Goal: Transaction & Acquisition: Purchase product/service

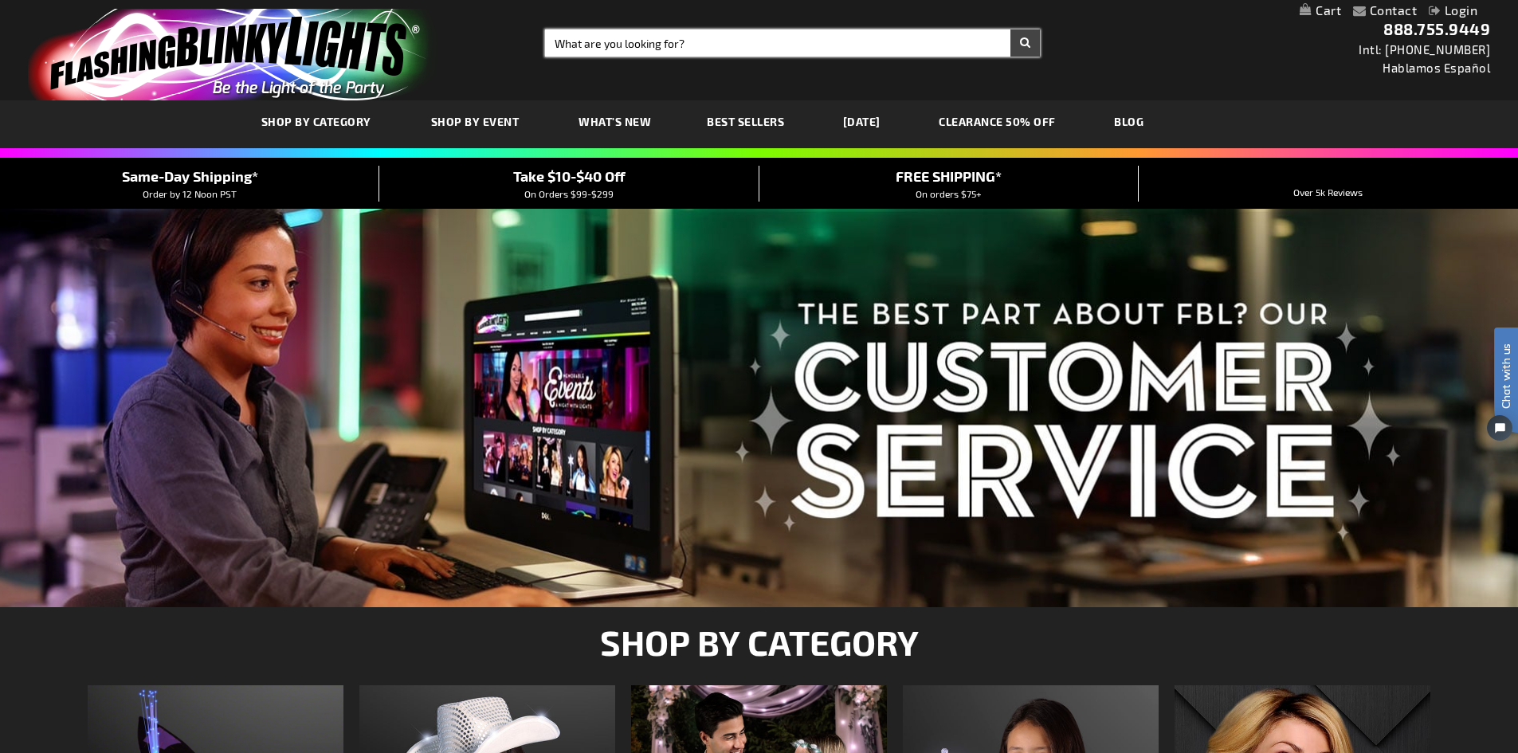
click at [677, 47] on input "Search" at bounding box center [792, 42] width 495 height 27
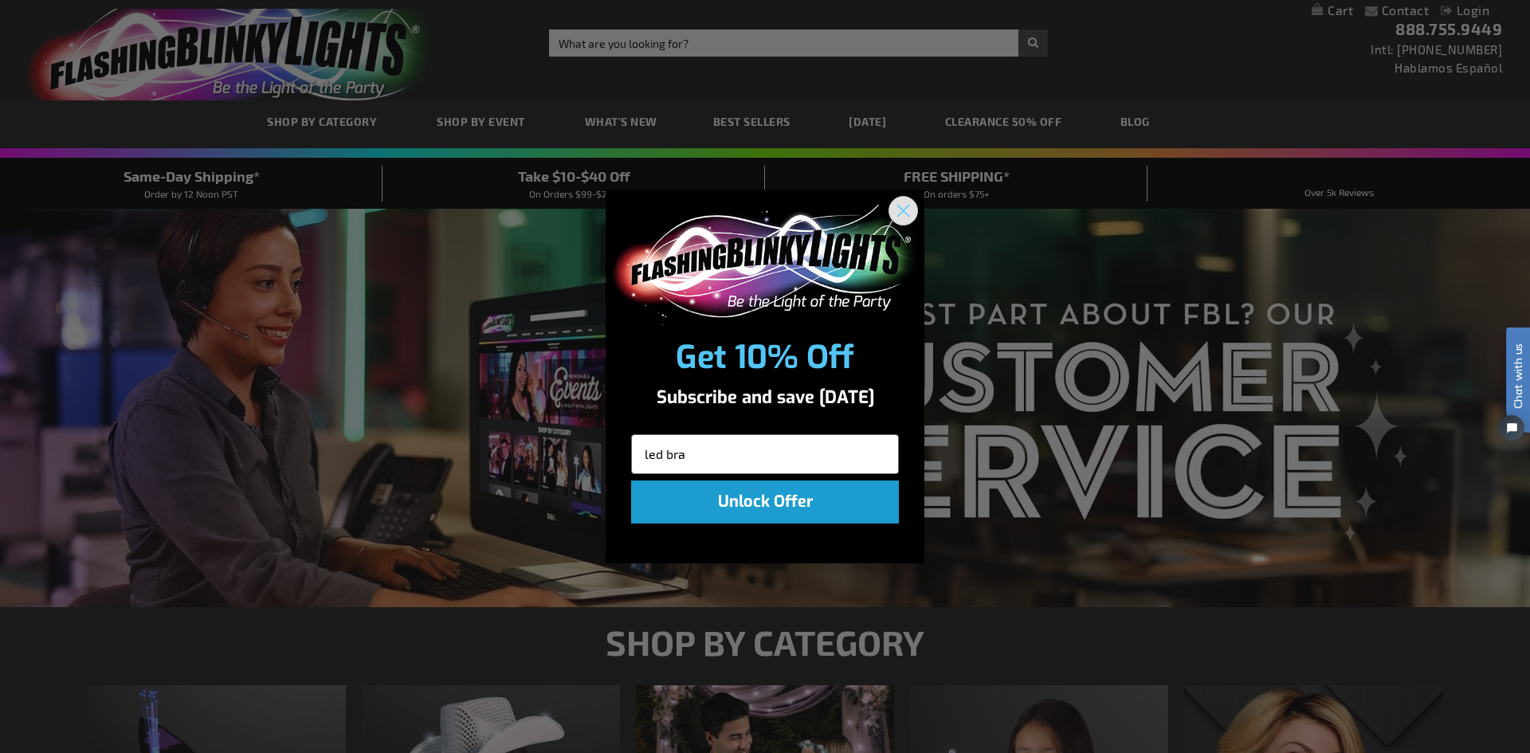
type input "led bra"
click at [907, 205] on circle "Close dialog" at bounding box center [903, 211] width 26 height 26
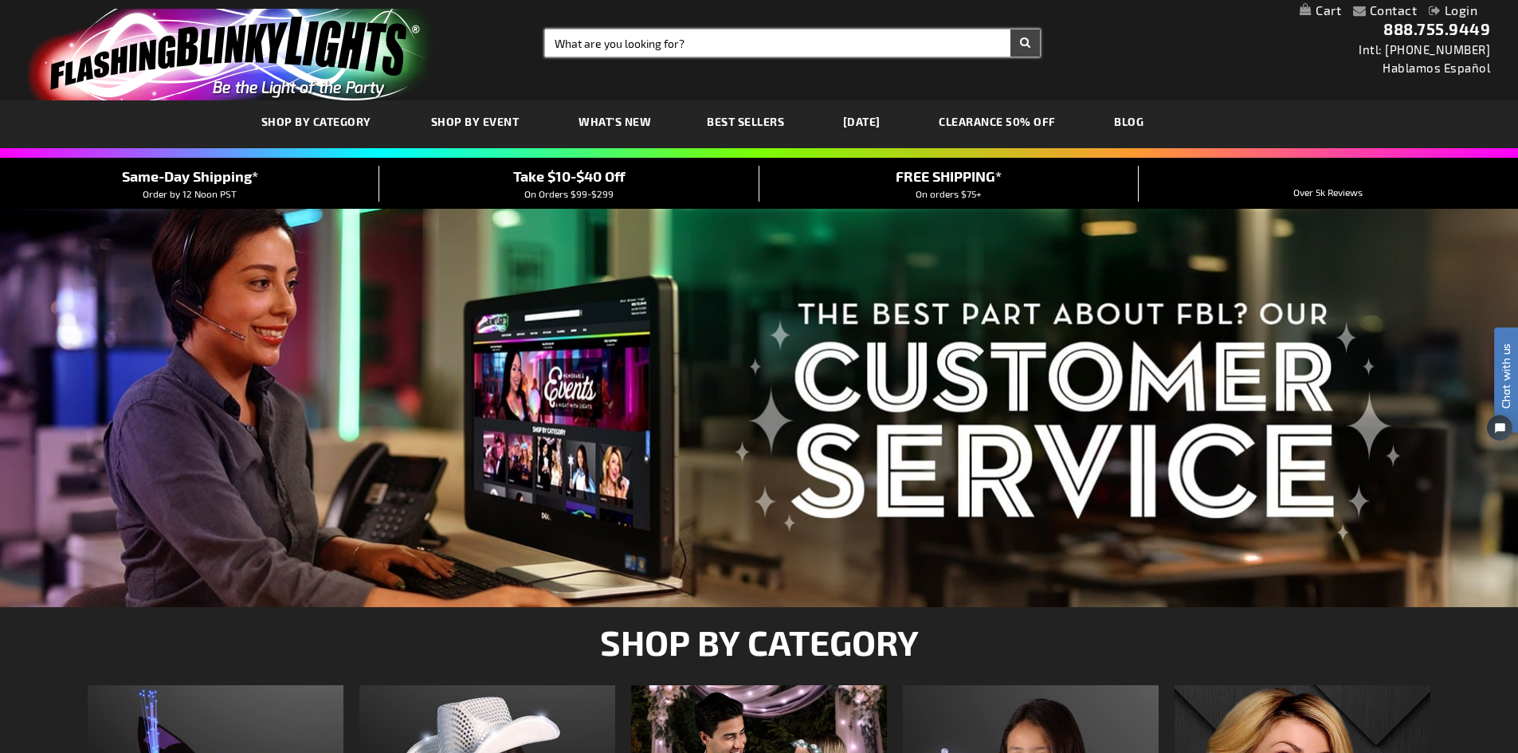
click at [727, 49] on input "Search" at bounding box center [792, 42] width 495 height 27
type input "led bracelets"
click at [1010, 29] on button "Search" at bounding box center [1024, 42] width 29 height 27
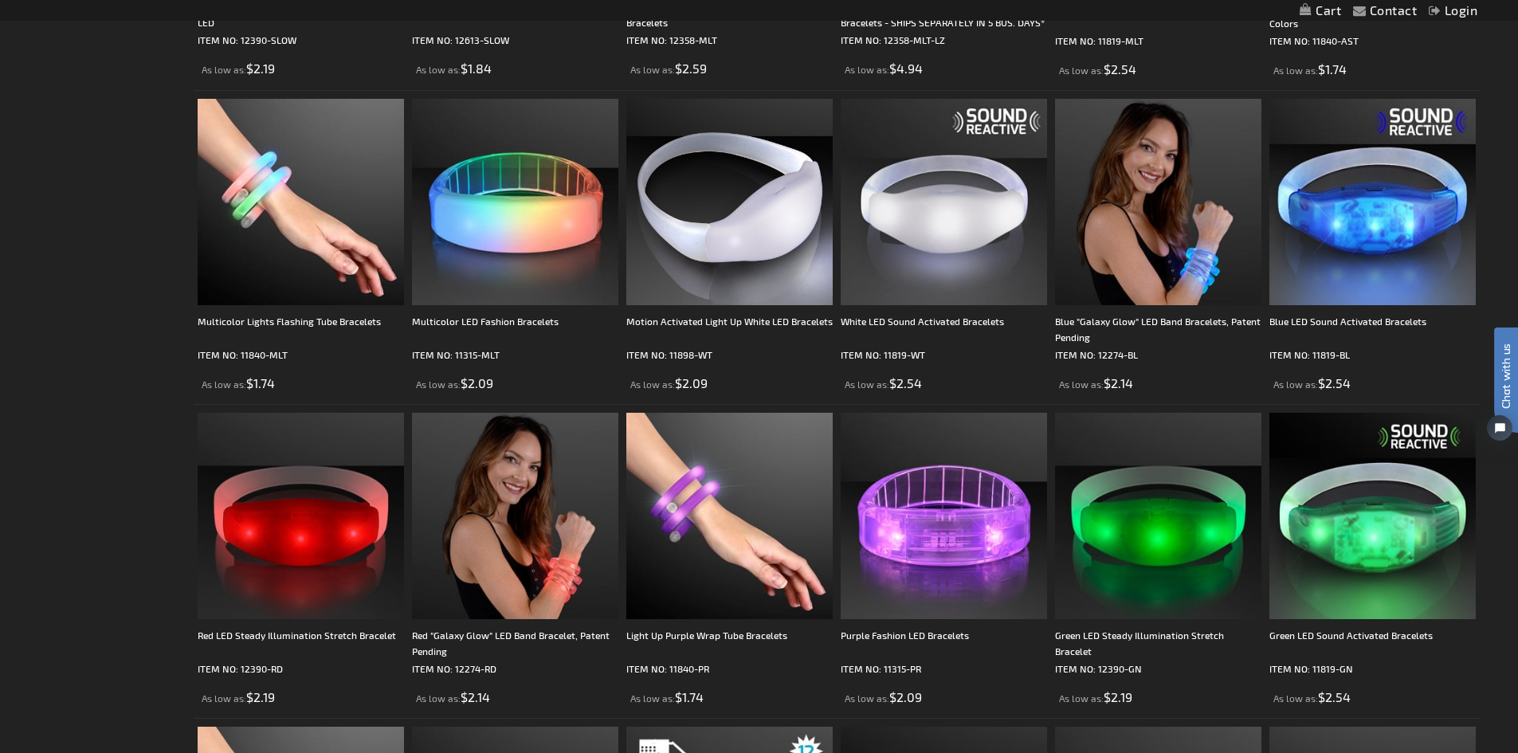
scroll to position [558, 0]
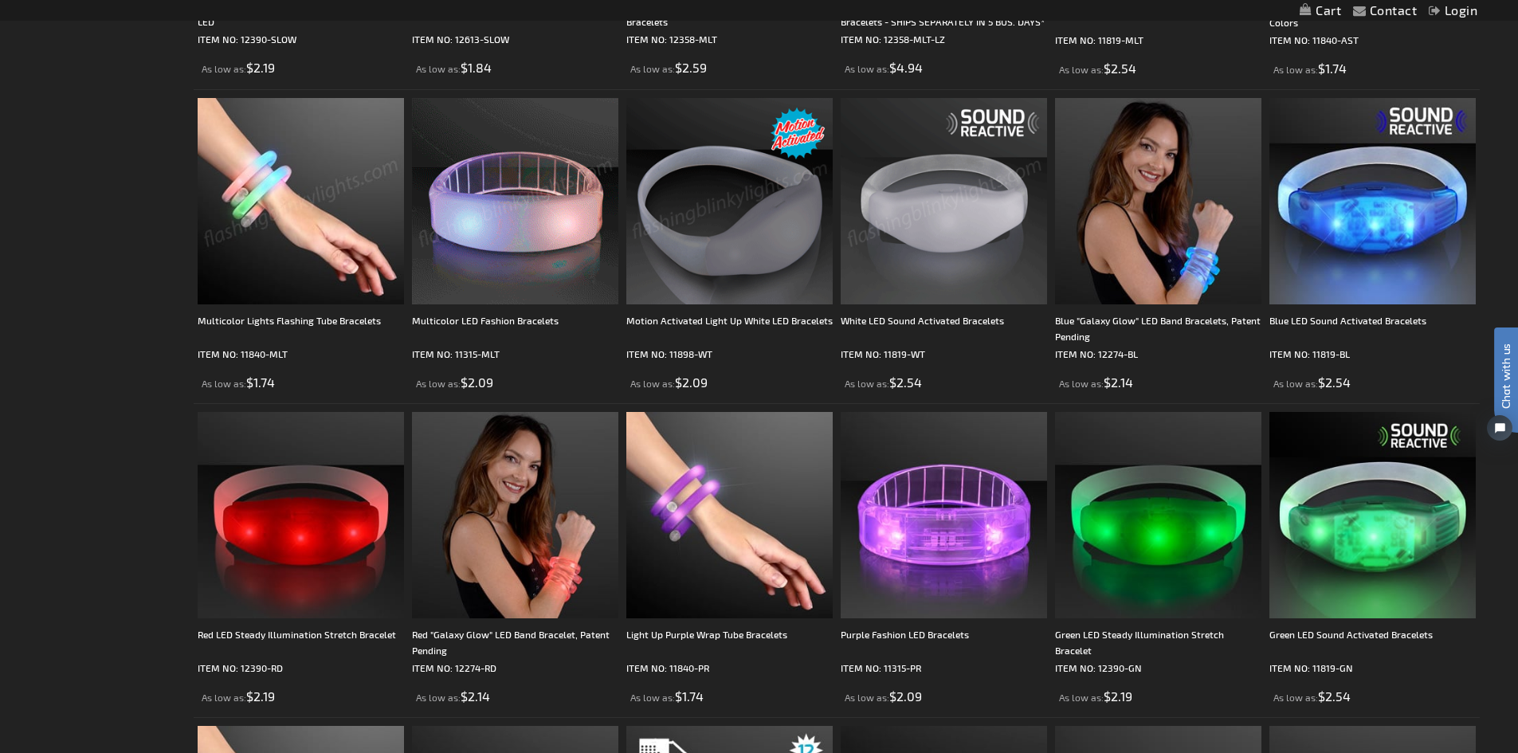
click at [308, 214] on img at bounding box center [301, 201] width 206 height 206
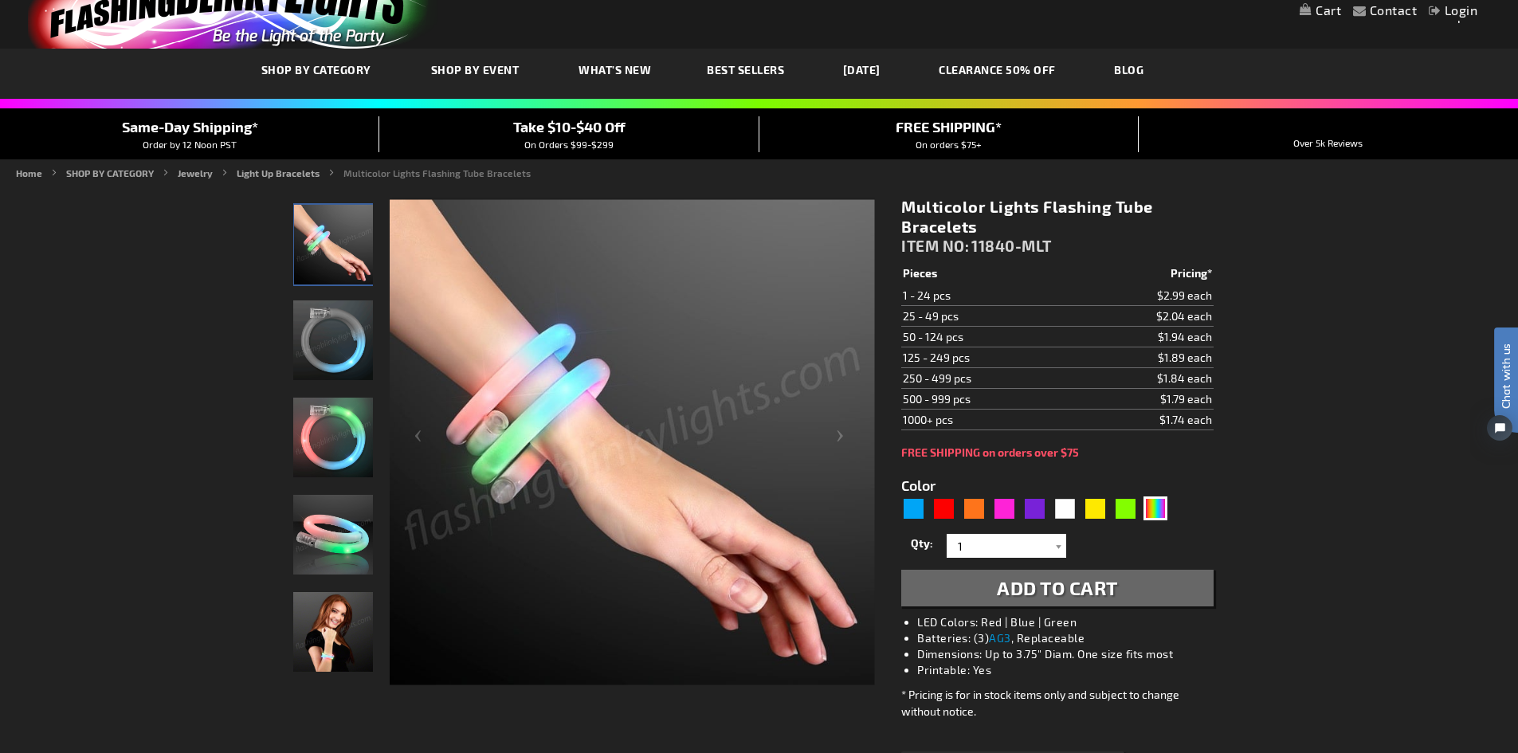
scroll to position [80, 0]
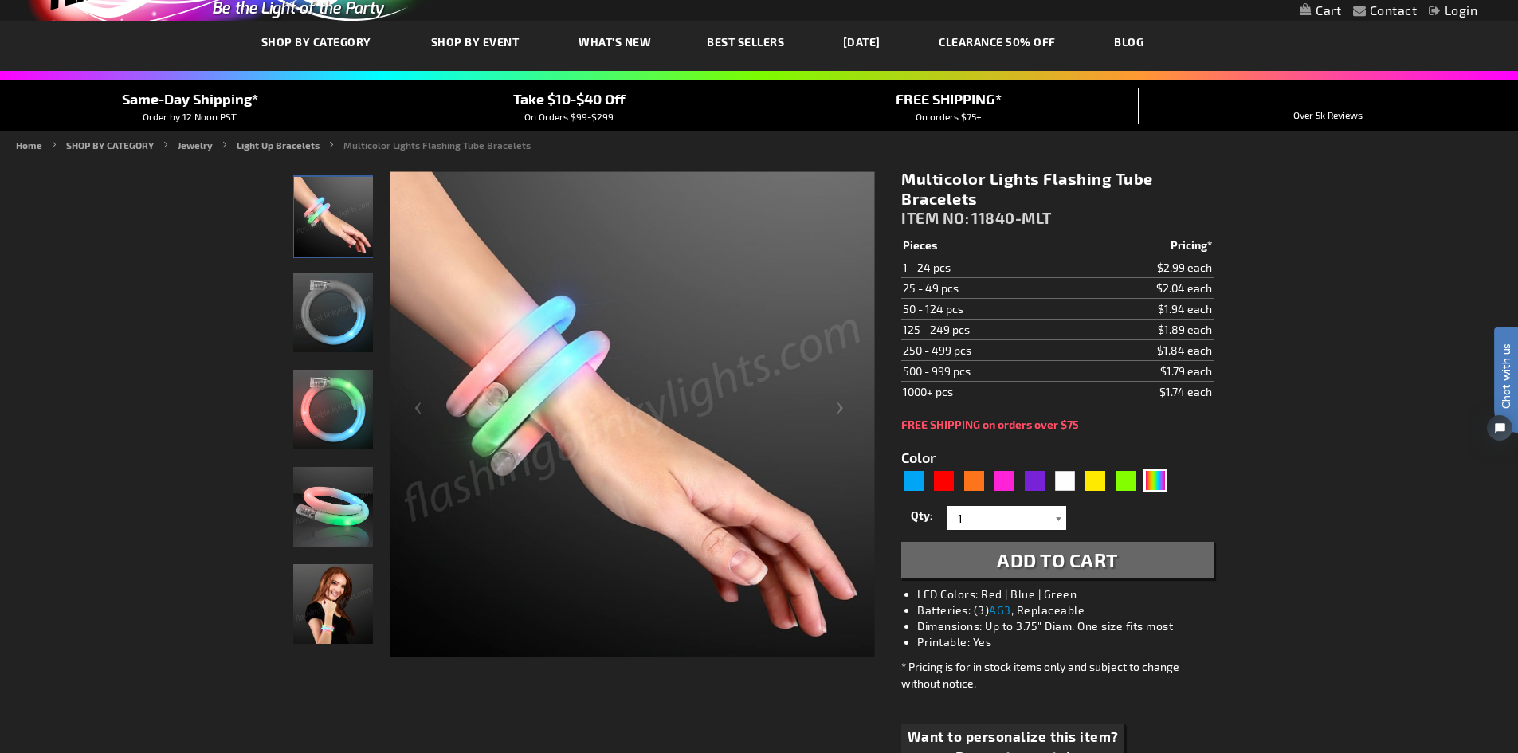
click at [1057, 518] on div at bounding box center [1058, 518] width 16 height 24
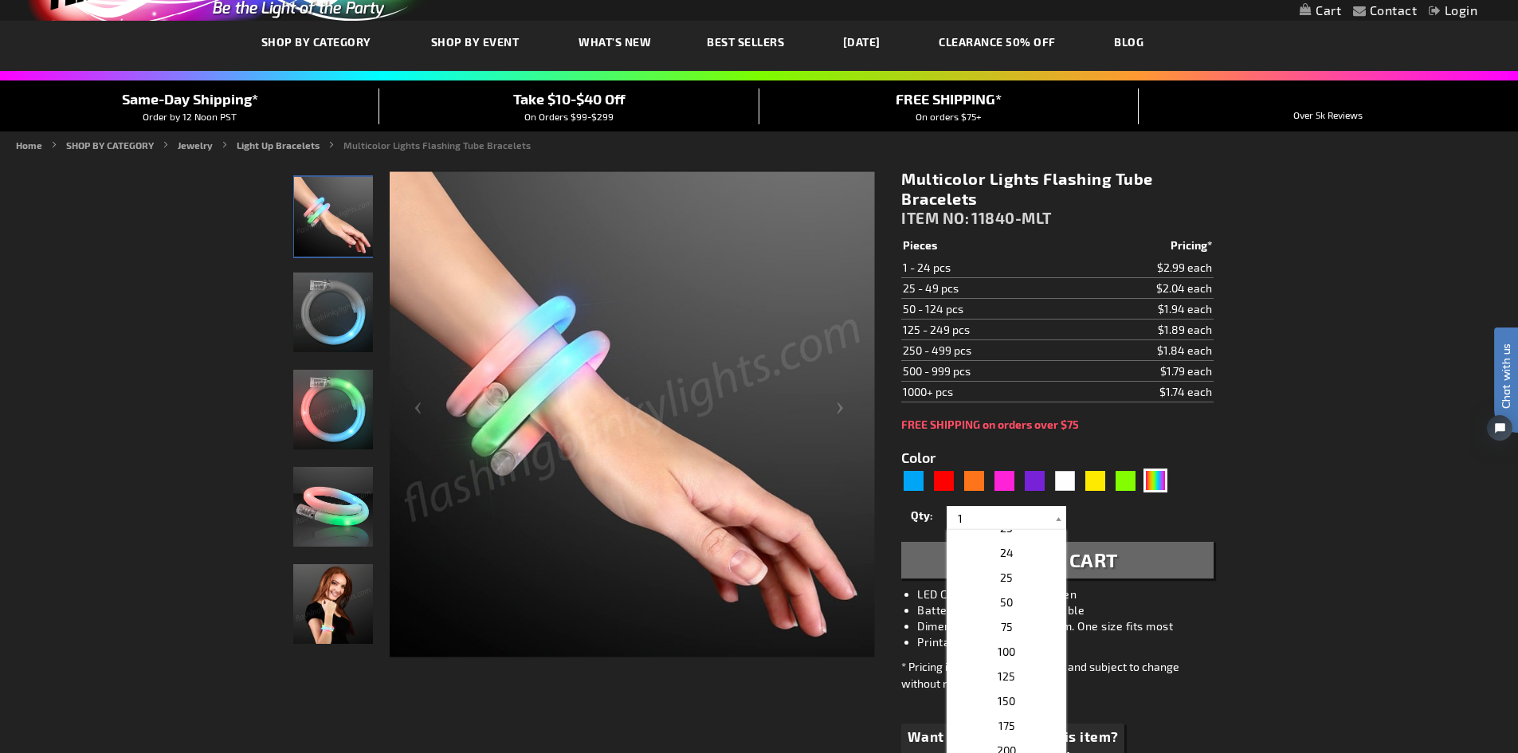
scroll to position [711, 0]
click at [1031, 646] on div "1 2 3 4 5 6 7 8 9 10 11 12 13 14 15 16 17 18 19 20 21 22 23 24 25 50 75 100 125…" at bounding box center [1006, 689] width 120 height 319
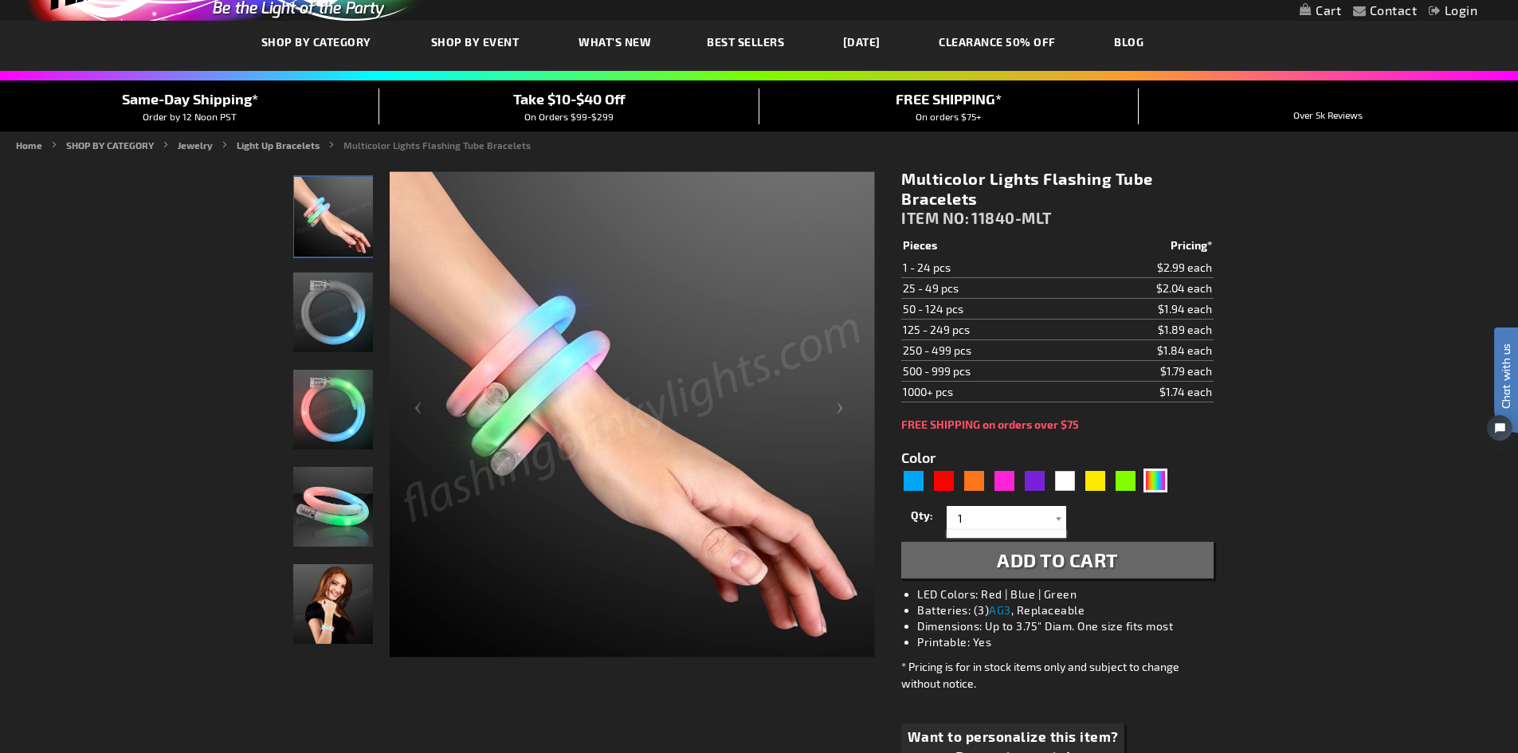
scroll to position [0, 0]
click at [1058, 519] on div at bounding box center [1058, 518] width 16 height 24
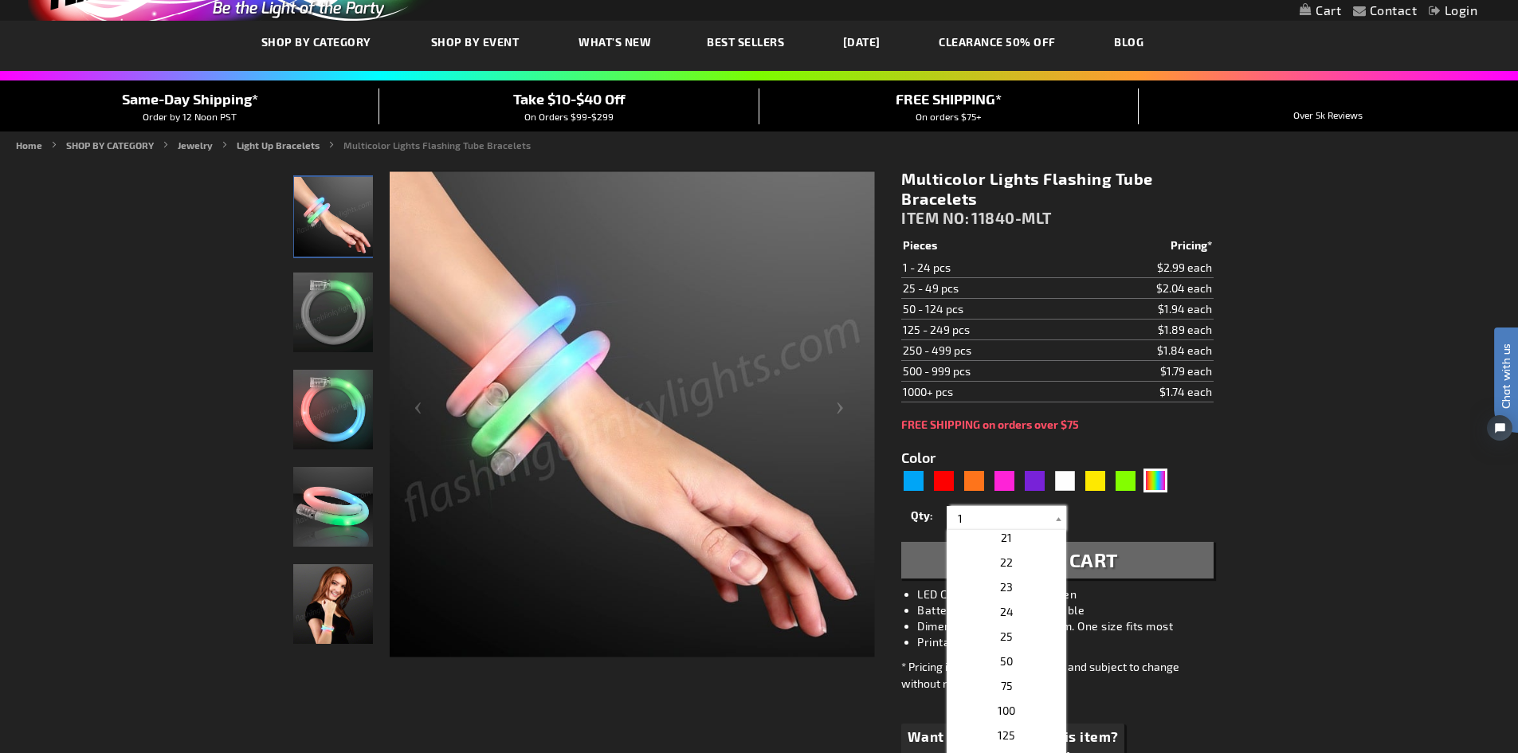
scroll to position [464, 0]
click at [1004, 644] on span "24" at bounding box center [1007, 647] width 14 height 14
type input "24"
